Goal: Transaction & Acquisition: Book appointment/travel/reservation

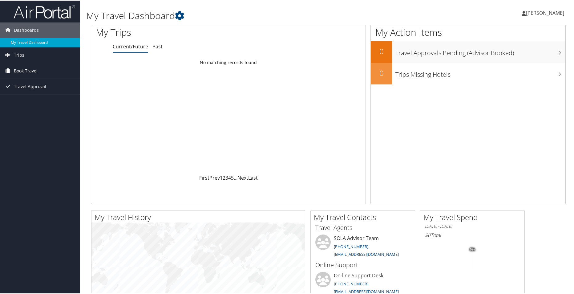
click at [37, 71] on span "Book Travel" at bounding box center [26, 70] width 24 height 15
click at [30, 70] on span "Book Travel" at bounding box center [26, 70] width 24 height 15
click at [43, 88] on link "Book/Manage Online Trips" at bounding box center [40, 91] width 80 height 9
